Goal: Navigation & Orientation: Find specific page/section

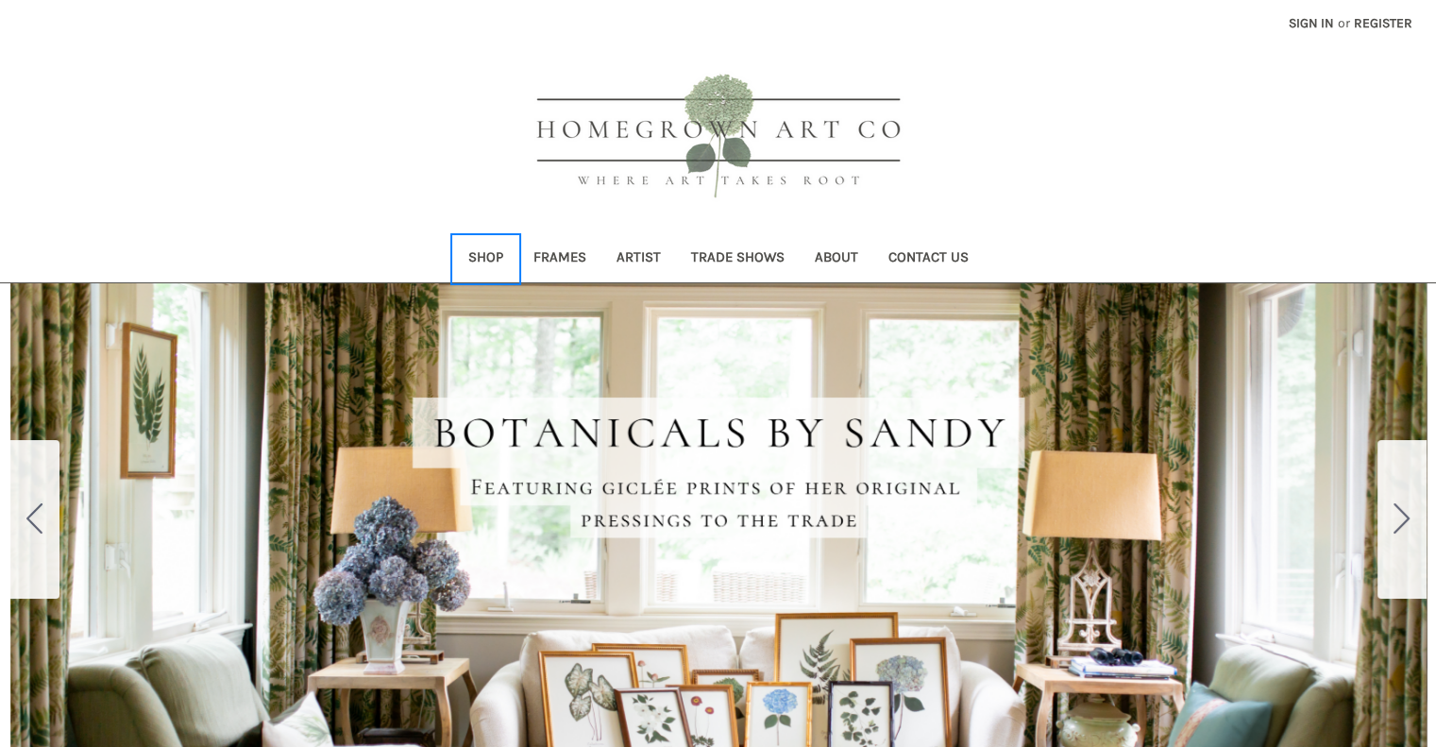
click at [491, 253] on link "Shop" at bounding box center [485, 259] width 65 height 46
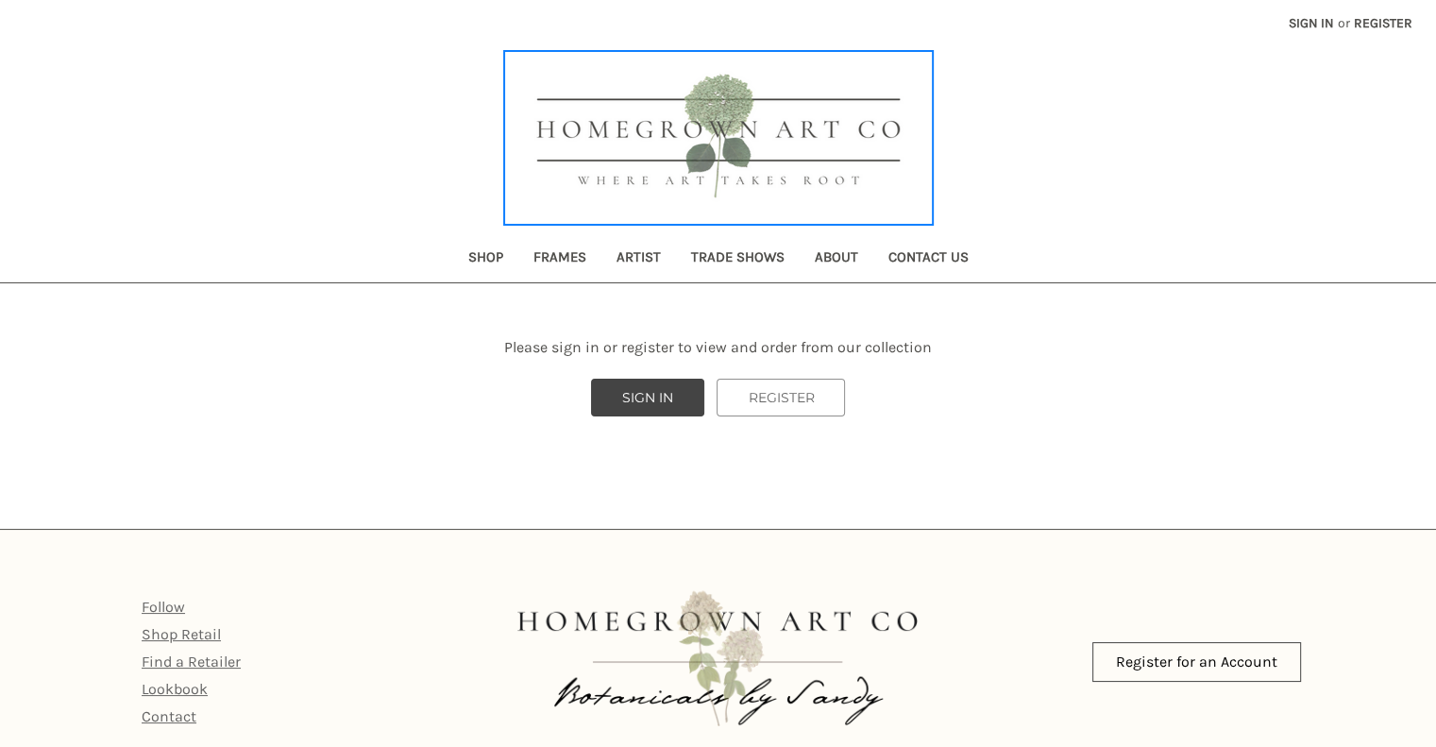
click at [737, 166] on img at bounding box center [718, 138] width 425 height 170
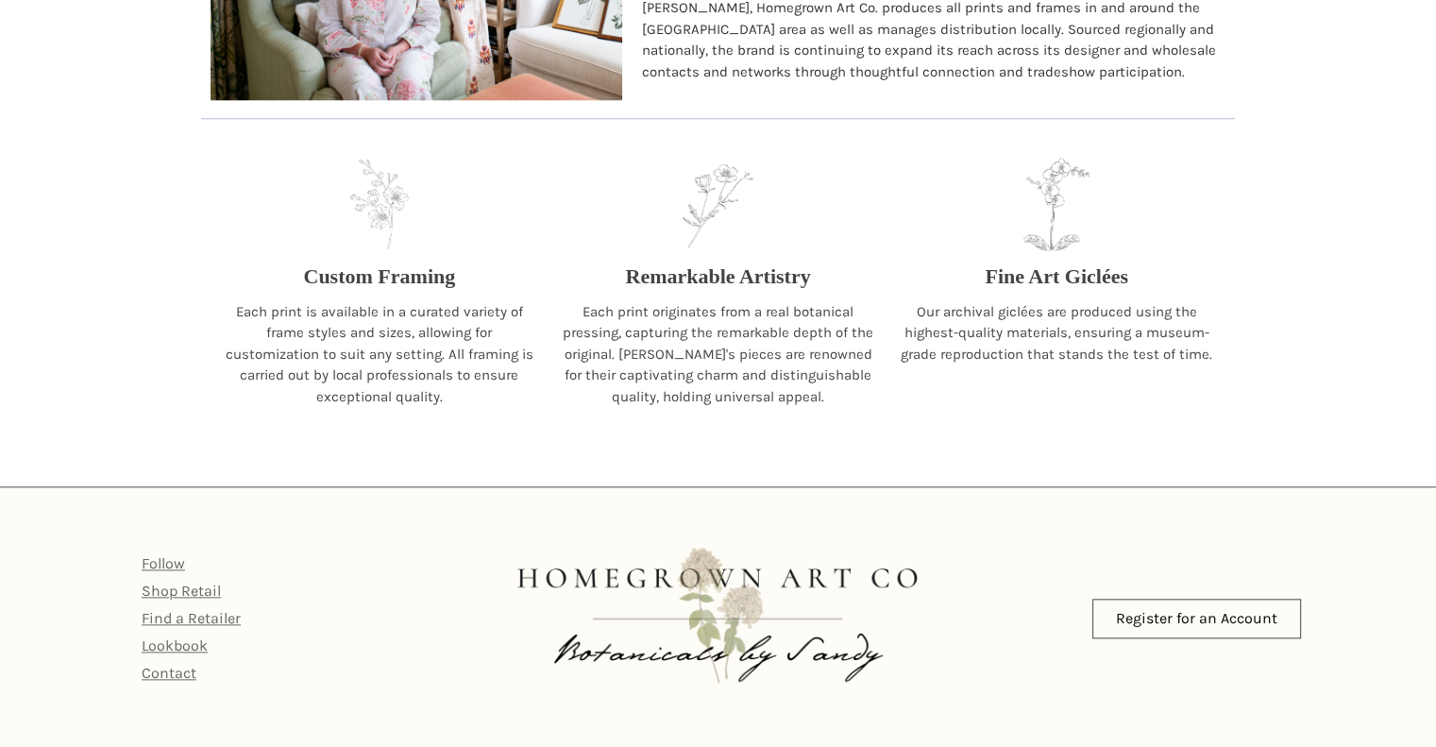
scroll to position [1892, 0]
